Goal: Transaction & Acquisition: Subscribe to service/newsletter

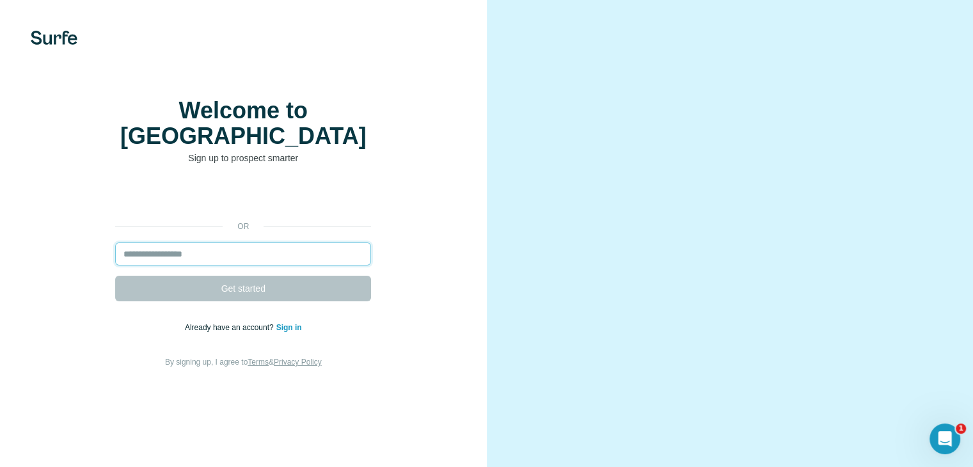
click at [230, 265] on input "email" at bounding box center [243, 253] width 256 height 23
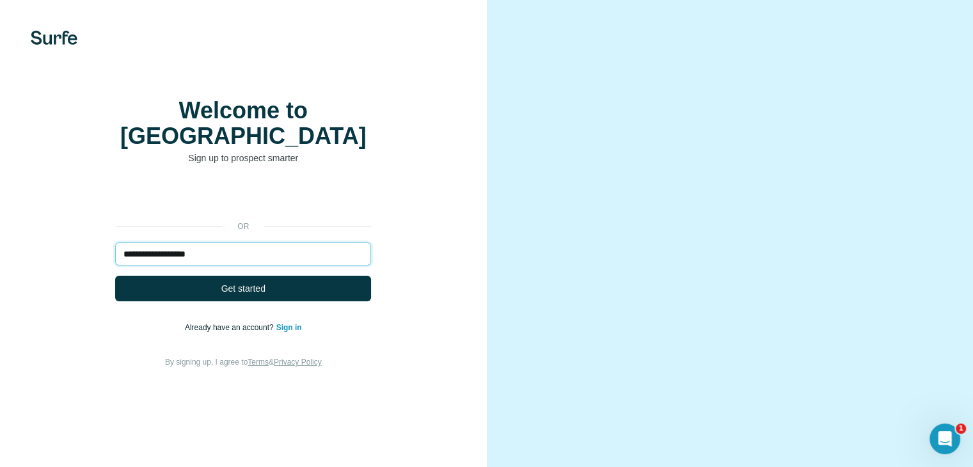
type input "**********"
click at [115, 276] on button "Get started" at bounding box center [243, 289] width 256 height 26
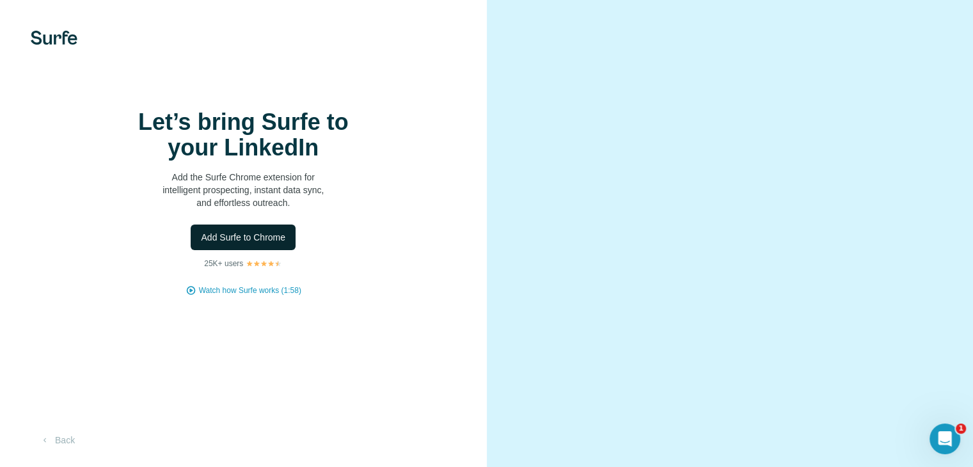
click at [232, 244] on span "Add Surfe to Chrome" at bounding box center [243, 237] width 84 height 13
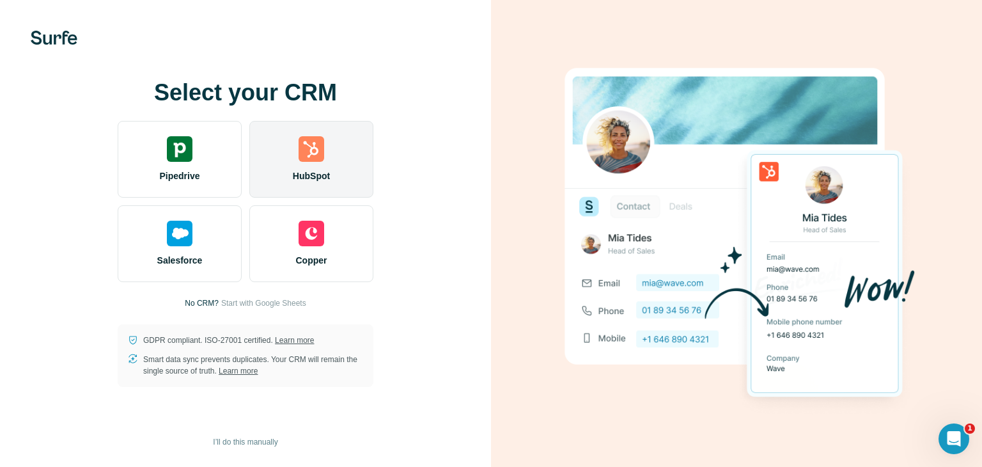
click at [308, 153] on img at bounding box center [312, 149] width 26 height 26
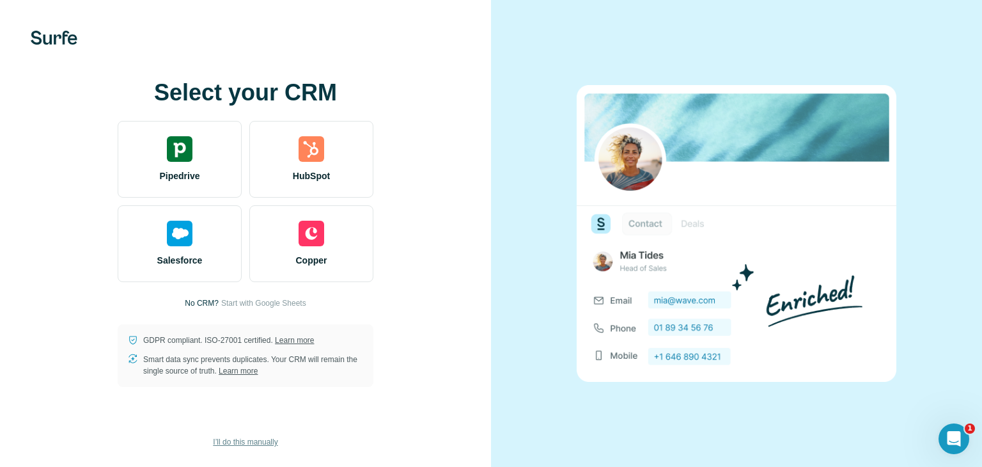
click at [256, 441] on span "I’ll do this manually" at bounding box center [245, 442] width 65 height 12
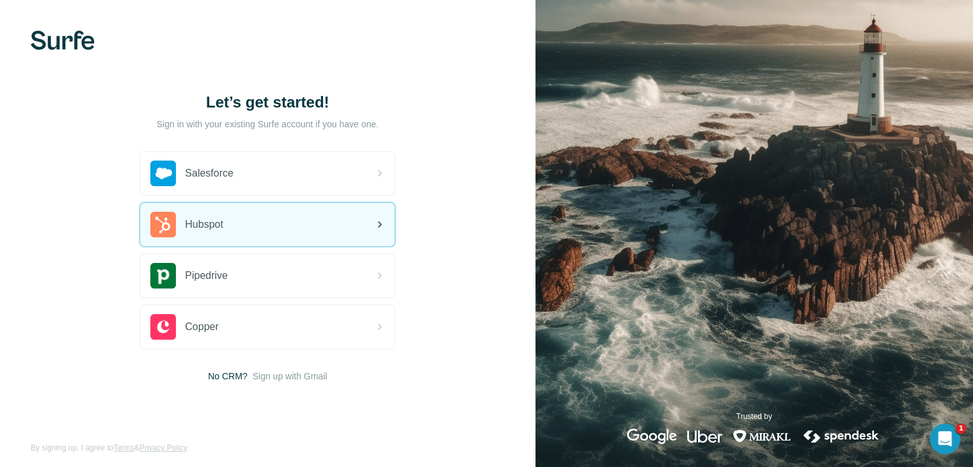
click at [280, 207] on div "Hubspot" at bounding box center [267, 224] width 255 height 43
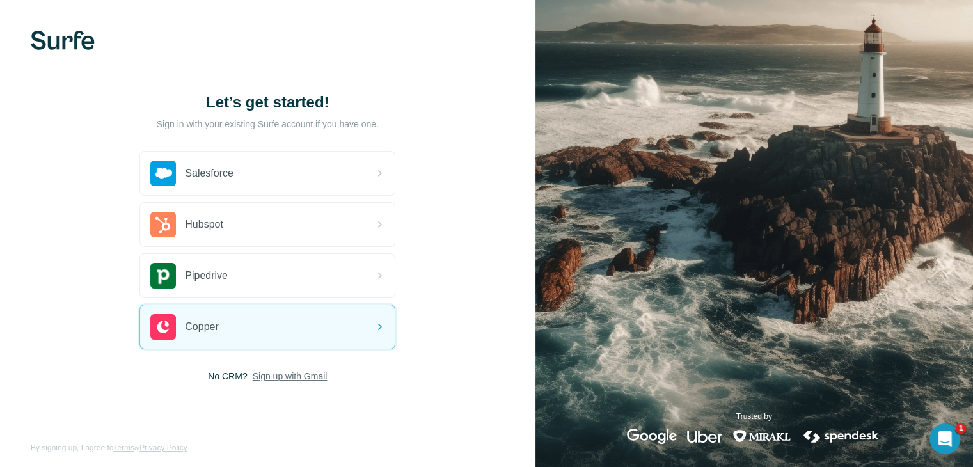
click at [274, 371] on span "Sign up with Gmail" at bounding box center [290, 376] width 75 height 13
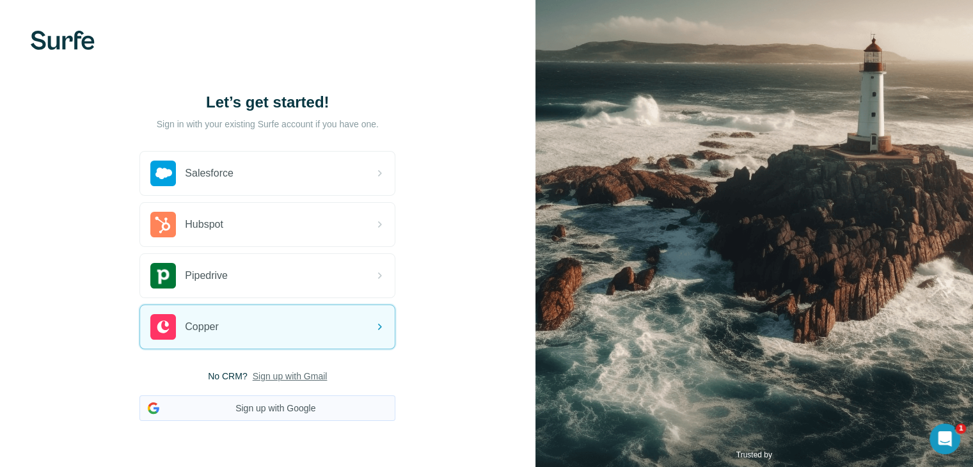
click at [285, 412] on button "Sign up with Google" at bounding box center [267, 408] width 256 height 26
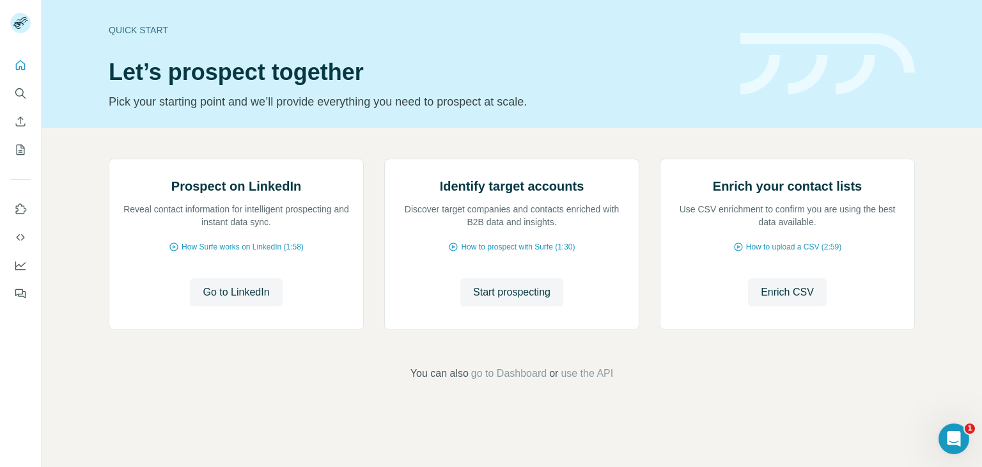
click at [422, 2] on div "Quick start Let’s prospect together Pick your starting point and we’ll provide …" at bounding box center [512, 64] width 941 height 128
